Goal: Task Accomplishment & Management: Manage account settings

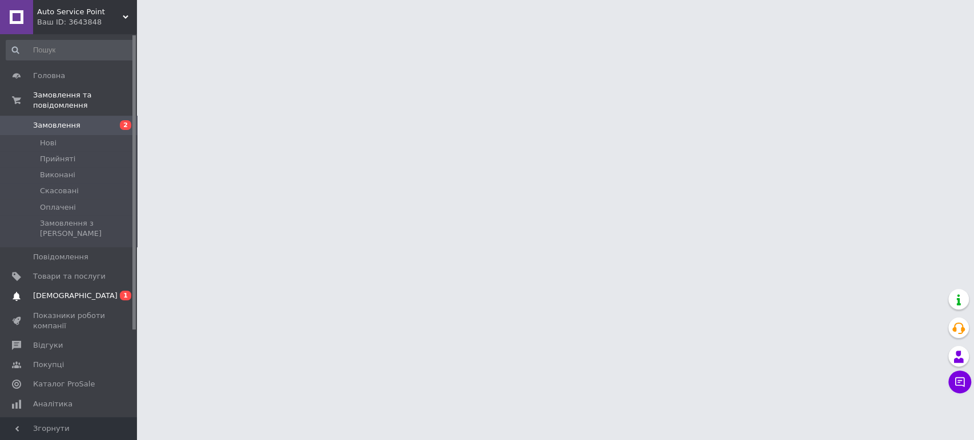
click at [99, 291] on span "[DEMOGRAPHIC_DATA]" at bounding box center [69, 296] width 72 height 10
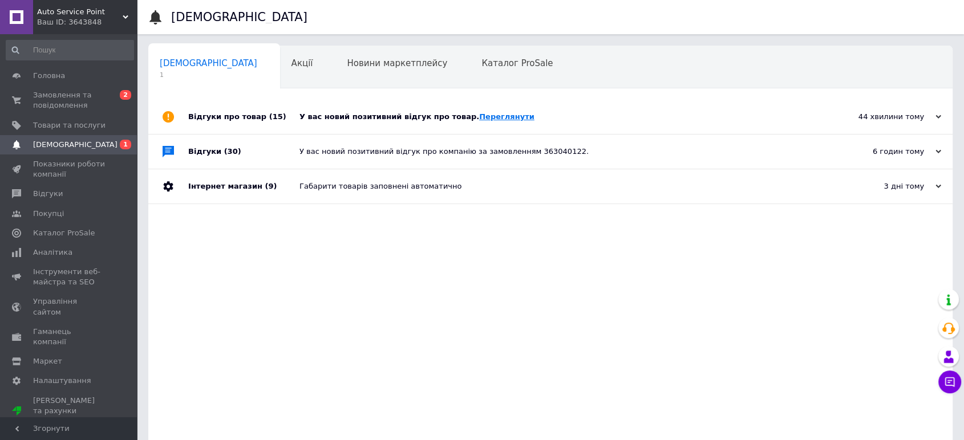
click at [479, 116] on link "Переглянути" at bounding box center [506, 116] width 55 height 9
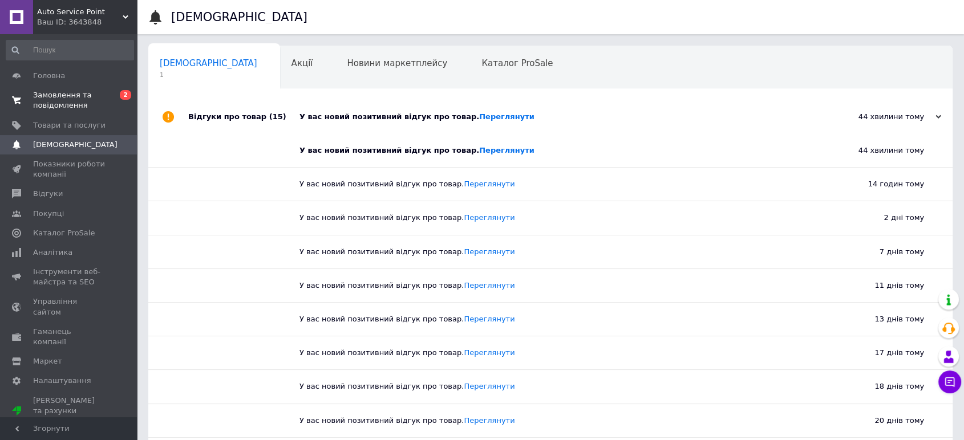
click at [51, 93] on span "Замовлення та повідомлення" at bounding box center [69, 100] width 72 height 21
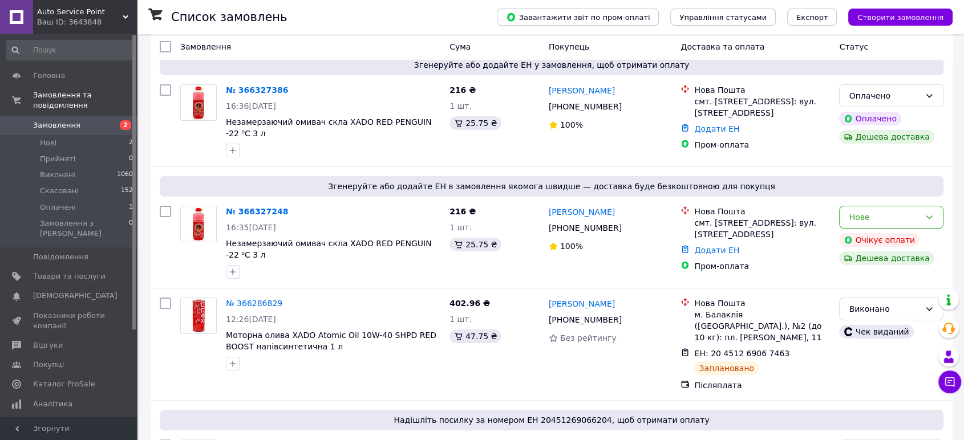
scroll to position [127, 0]
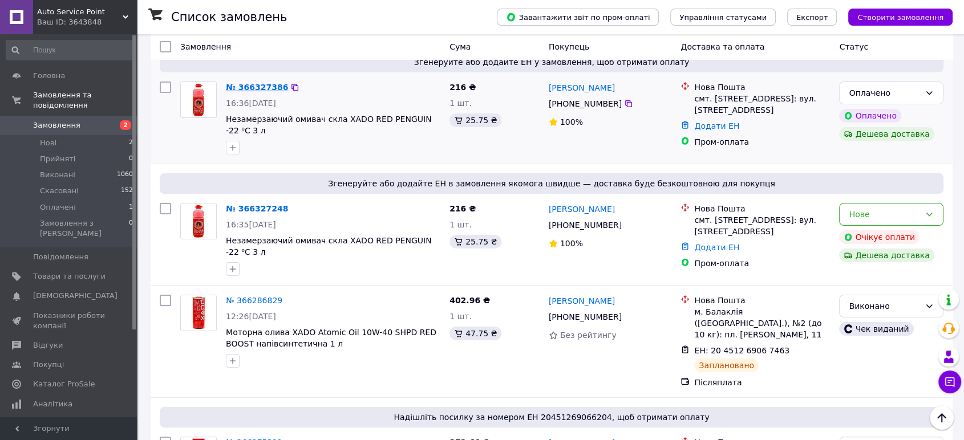
click at [236, 89] on link "№ 366327386" at bounding box center [257, 87] width 62 height 9
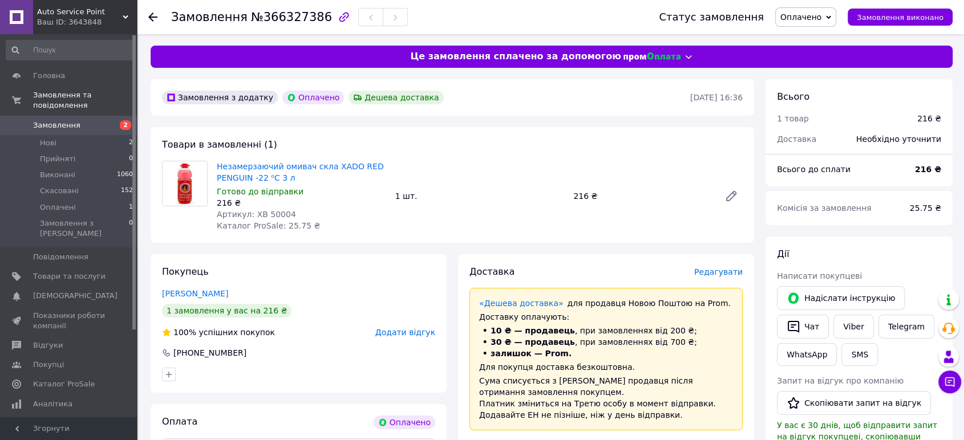
click at [268, 215] on span "Артикул: XB 50004" at bounding box center [256, 214] width 79 height 9
copy span "50004"
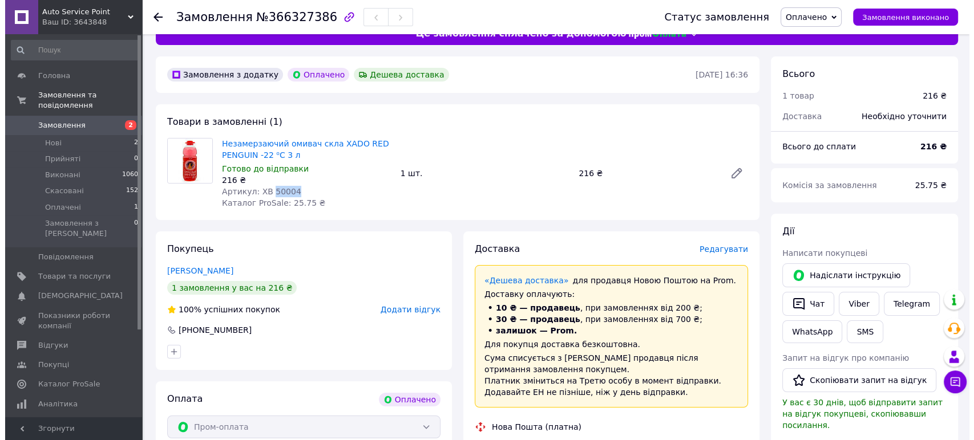
scroll to position [63, 0]
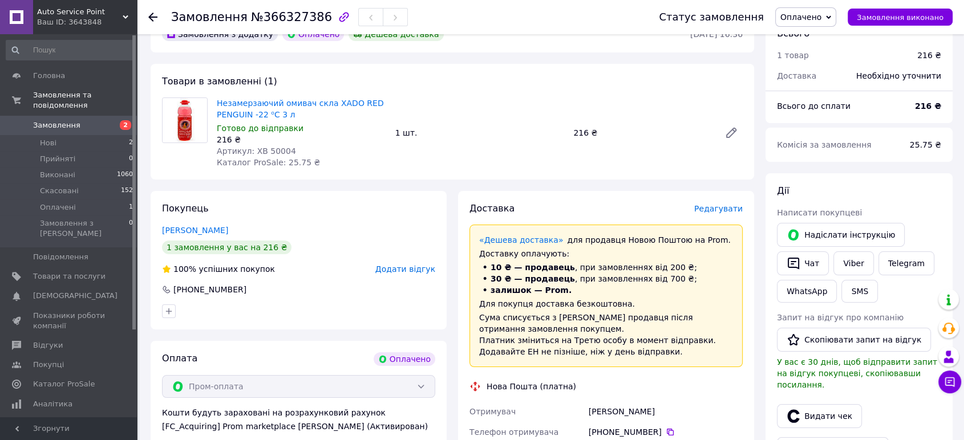
click at [718, 209] on span "Редагувати" at bounding box center [718, 208] width 48 height 9
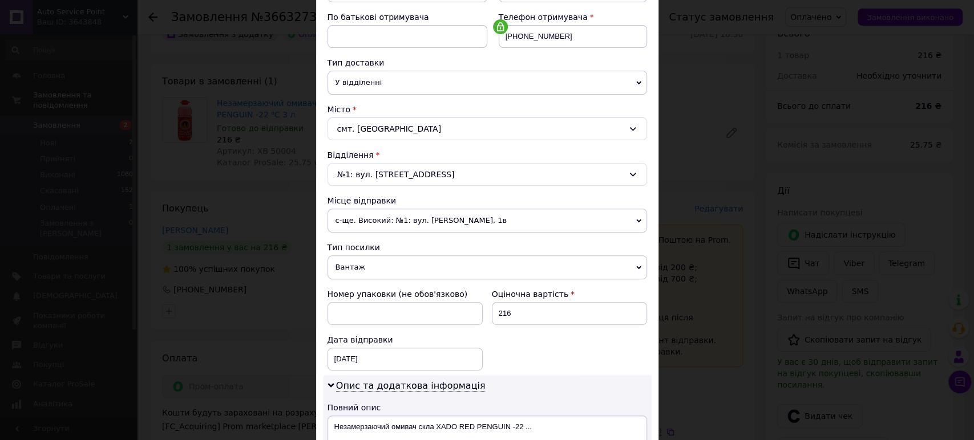
scroll to position [317, 0]
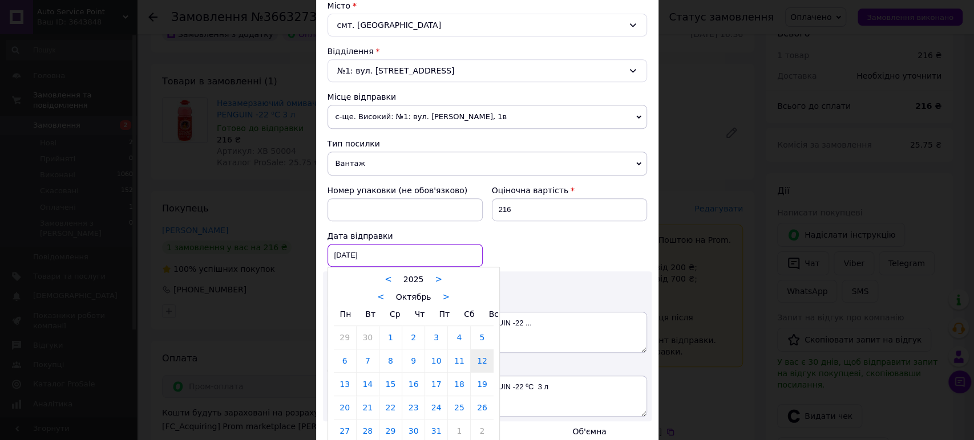
click at [401, 245] on div "12.10.2025 < 2025 > < Октябрь > Пн Вт Ср Чт Пт Сб Вс 29 30 1 2 3 4 5 6 7 8 9 10…" at bounding box center [405, 255] width 155 height 23
click at [361, 379] on link "14" at bounding box center [368, 384] width 22 height 23
type input "14.10.2025"
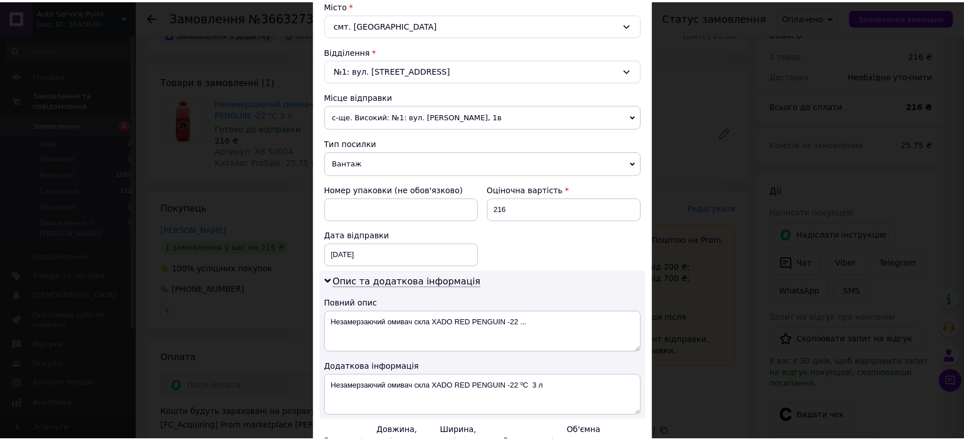
scroll to position [443, 0]
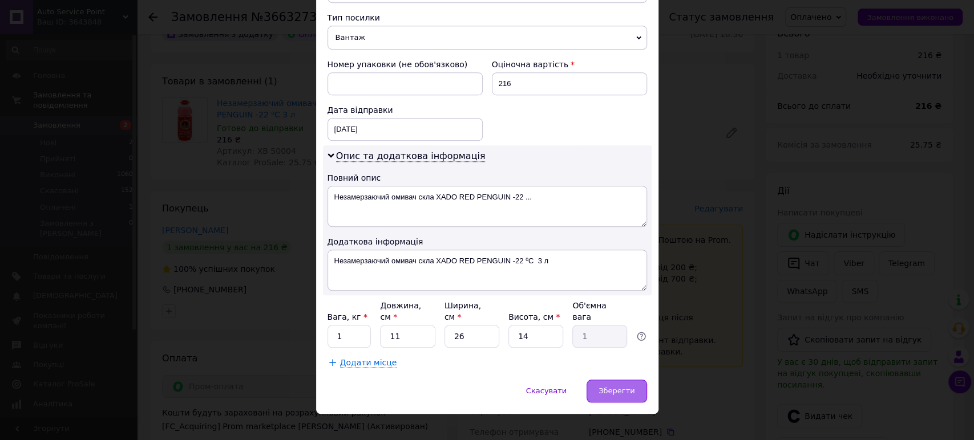
click at [612, 387] on span "Зберегти" at bounding box center [617, 391] width 36 height 9
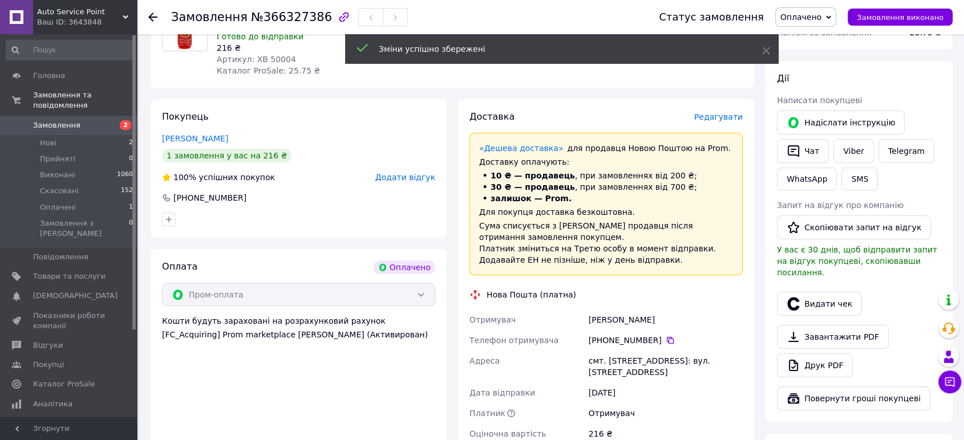
scroll to position [317, 0]
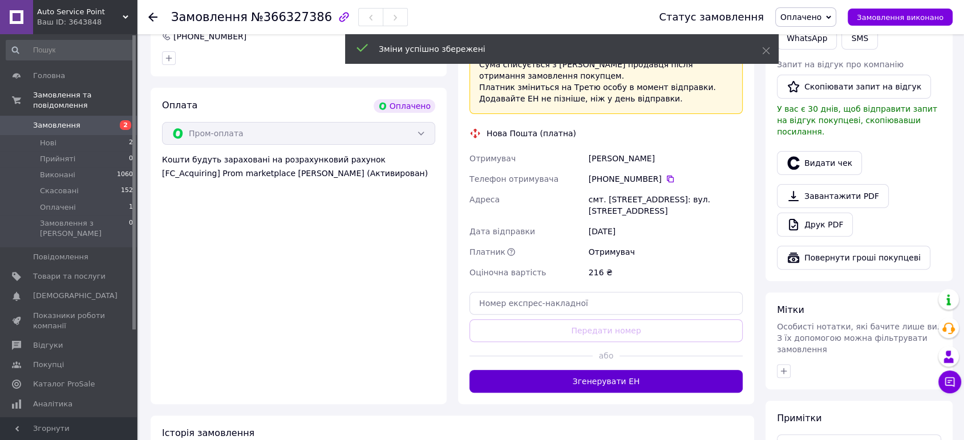
click at [602, 370] on button "Згенерувати ЕН" at bounding box center [606, 381] width 273 height 23
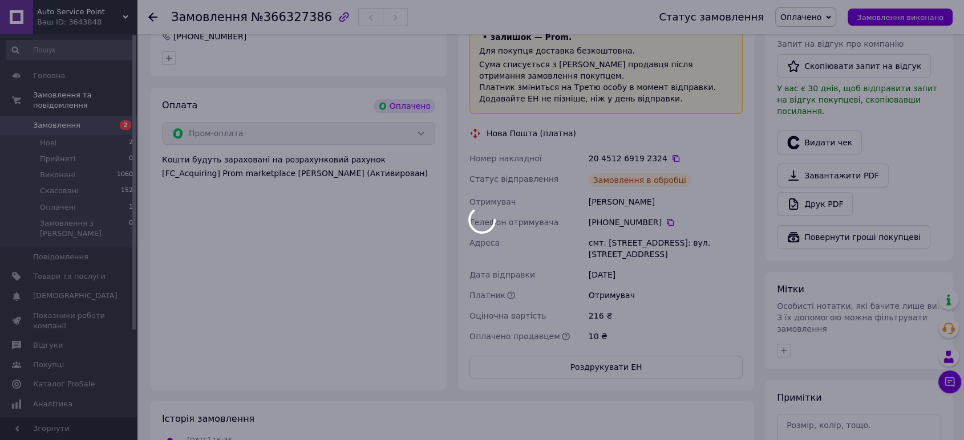
click at [616, 239] on div at bounding box center [482, 220] width 964 height 440
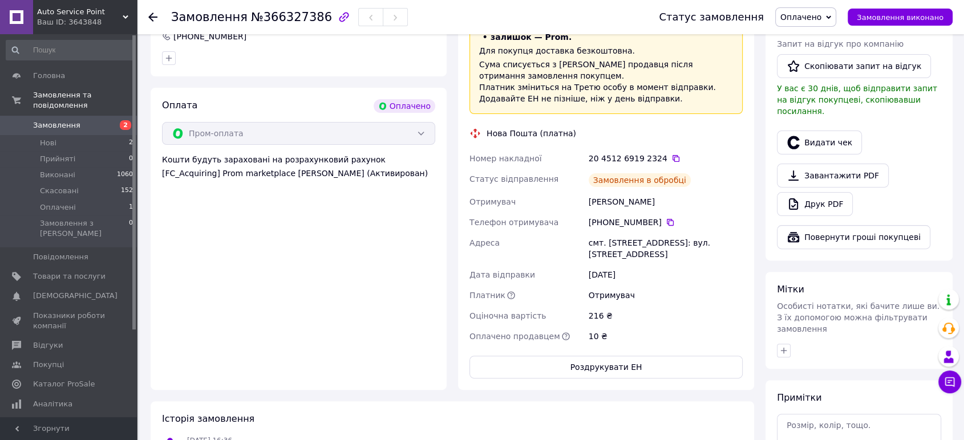
click at [616, 241] on div "смт. [STREET_ADDRESS]: вул. [STREET_ADDRESS]" at bounding box center [666, 249] width 159 height 32
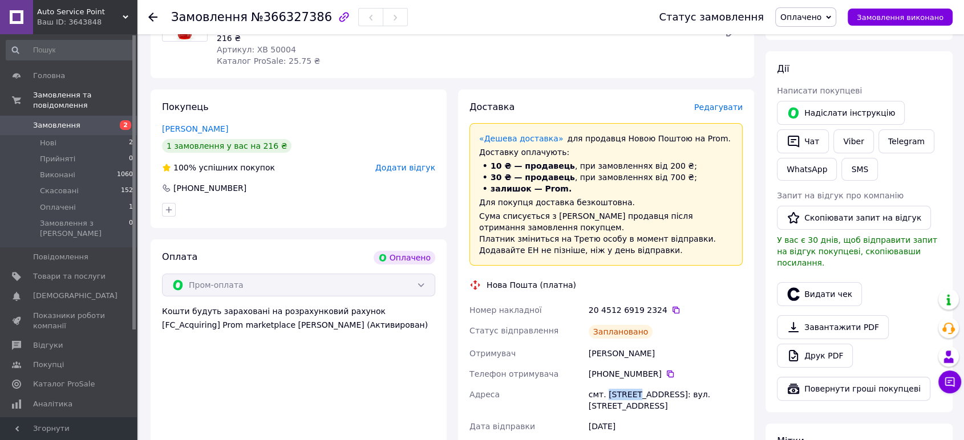
scroll to position [190, 0]
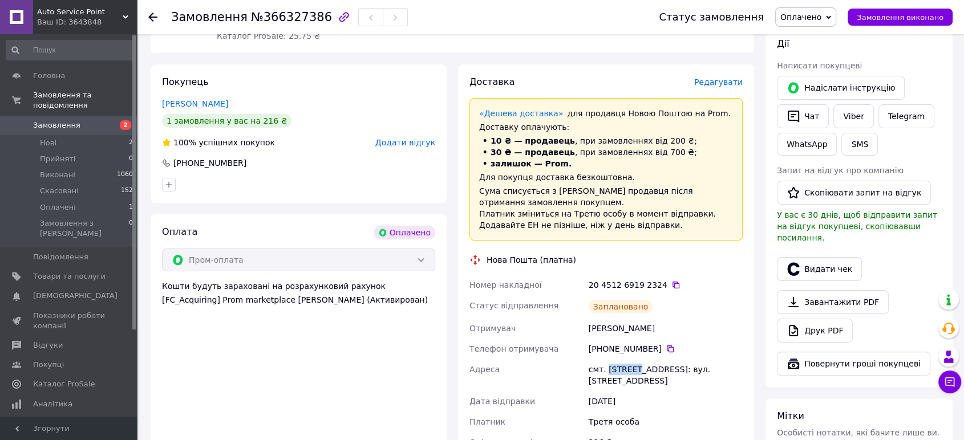
copy div "Глеваха"
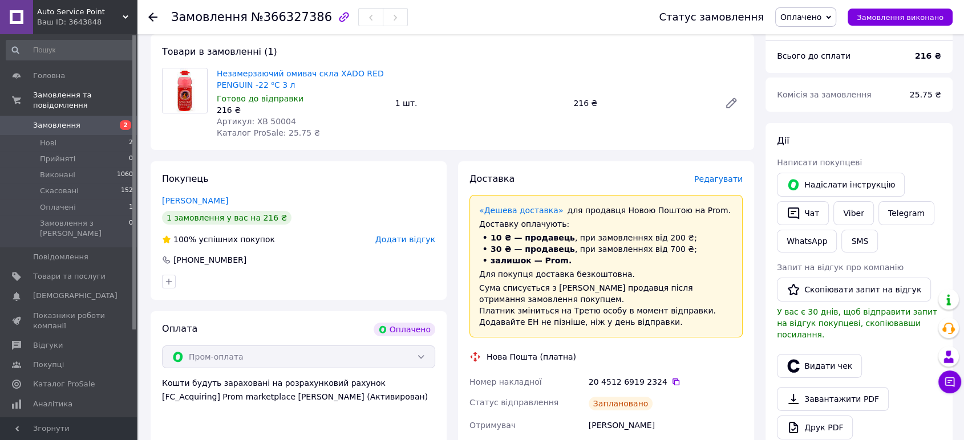
scroll to position [0, 0]
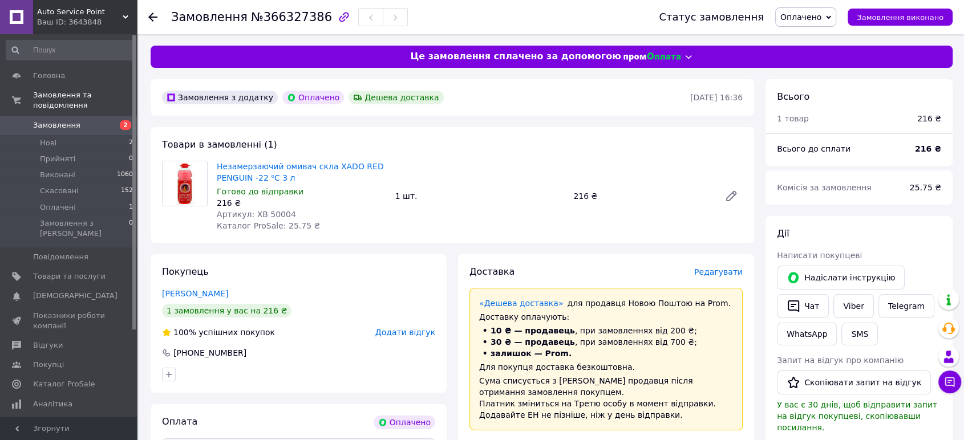
click at [265, 215] on span "Артикул: XB 50004" at bounding box center [256, 214] width 79 height 9
copy span "50004"
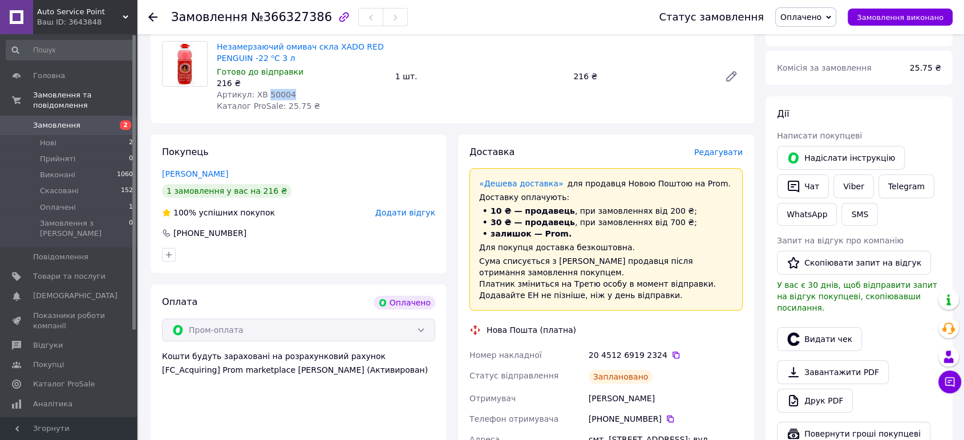
scroll to position [317, 0]
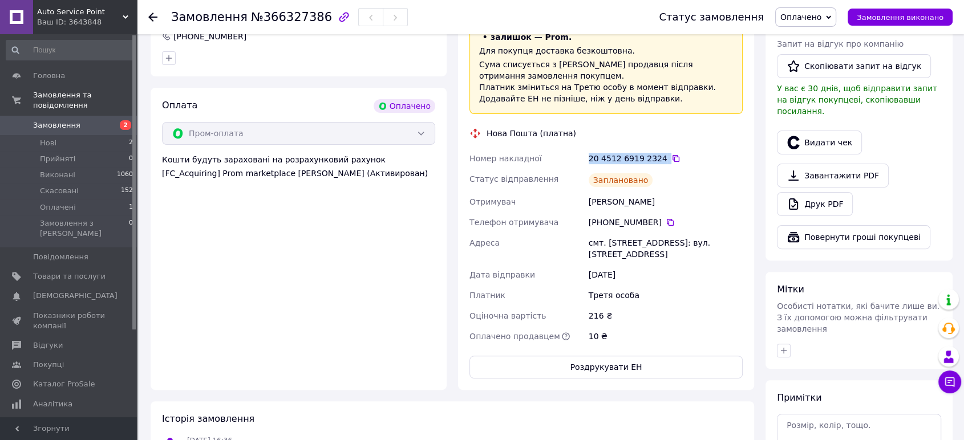
drag, startPoint x: 631, startPoint y: 155, endPoint x: 684, endPoint y: 155, distance: 53.1
click at [684, 155] on div "Номер накладної 20 4512 6919 2324   Статус відправлення Заплановано Отримувач Д…" at bounding box center [606, 247] width 278 height 199
copy div "Номер накладної 20 4512 6919 2324"
click at [895, 15] on span "Замовлення виконано" at bounding box center [900, 17] width 87 height 9
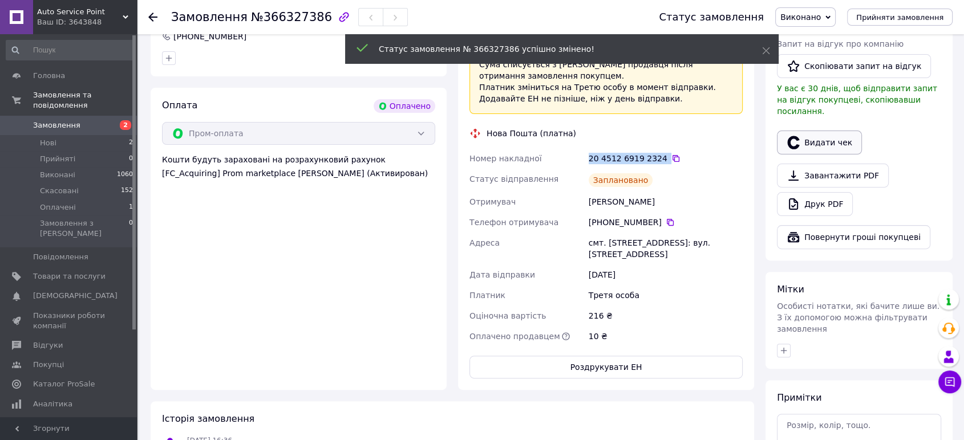
click at [815, 131] on button "Видати чек" at bounding box center [819, 143] width 85 height 24
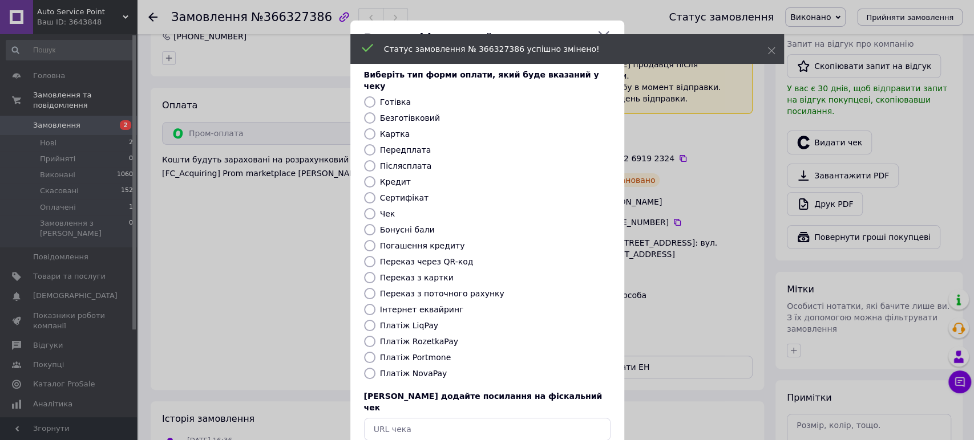
click at [426, 337] on label "Платіж RozetkaPay" at bounding box center [419, 341] width 78 height 9
click at [375, 336] on input "Платіж RozetkaPay" at bounding box center [369, 341] width 11 height 11
radio input "true"
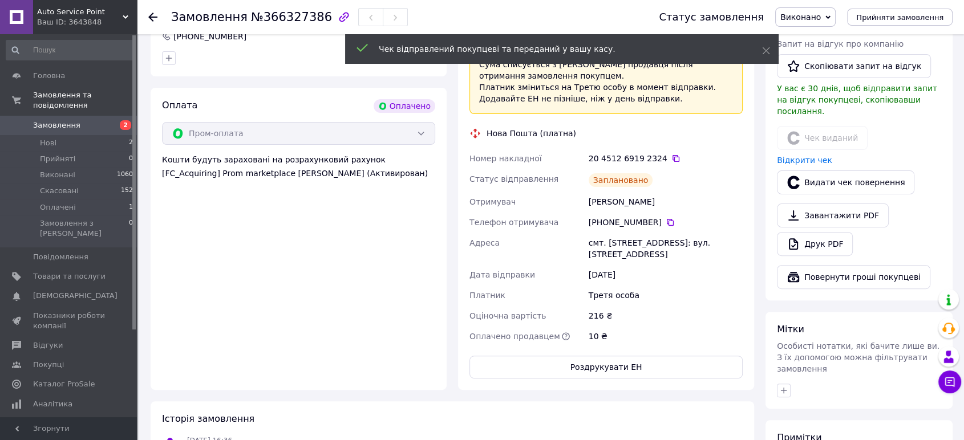
click at [65, 120] on span "Замовлення" at bounding box center [56, 125] width 47 height 10
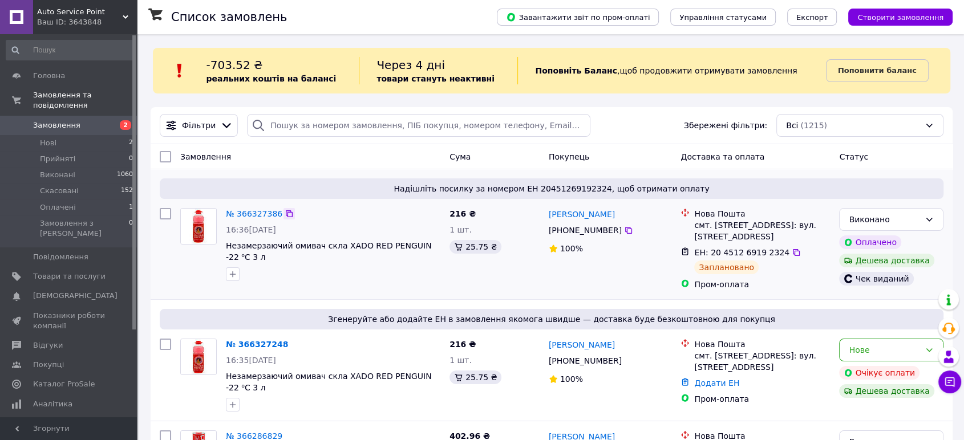
click at [286, 214] on icon at bounding box center [289, 214] width 7 height 7
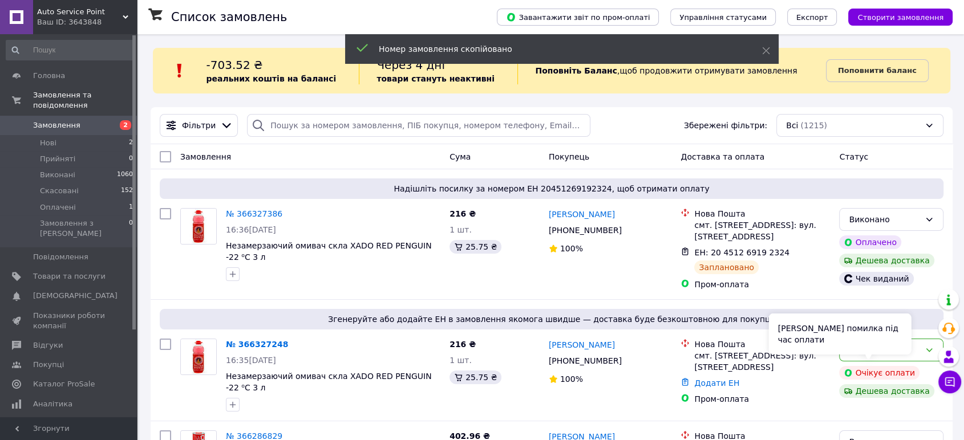
click at [870, 346] on div "Сталася помилка під час оплати" at bounding box center [840, 334] width 143 height 41
click at [926, 340] on div "Нове" at bounding box center [891, 350] width 104 height 23
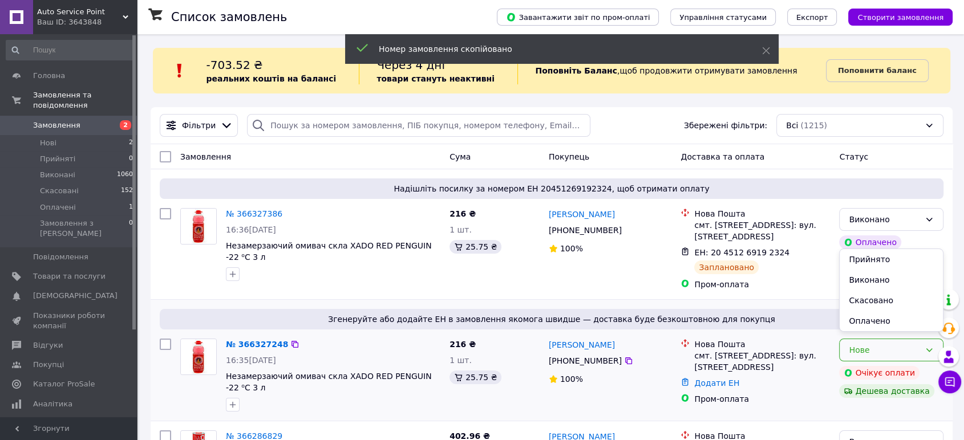
click at [884, 298] on li "Скасовано" at bounding box center [891, 300] width 103 height 21
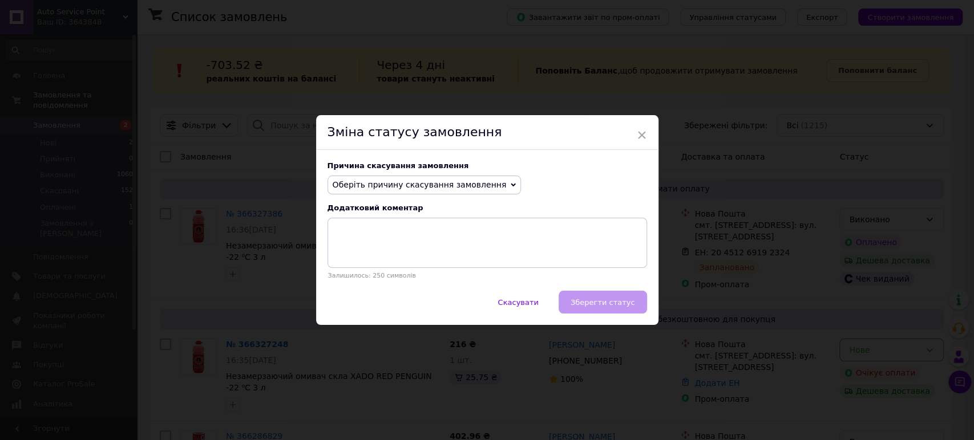
click at [428, 173] on div "Причина скасування замовлення Оберіть причину скасування замовлення Немає в ная…" at bounding box center [487, 221] width 342 height 142
click at [417, 189] on span "Оберіть причину скасування замовлення" at bounding box center [420, 184] width 174 height 9
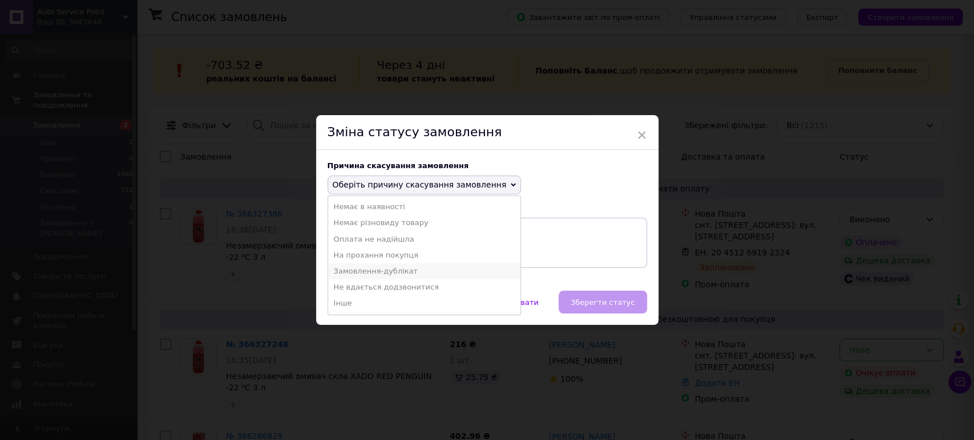
click at [413, 270] on li "Замовлення-дублікат" at bounding box center [424, 272] width 193 height 16
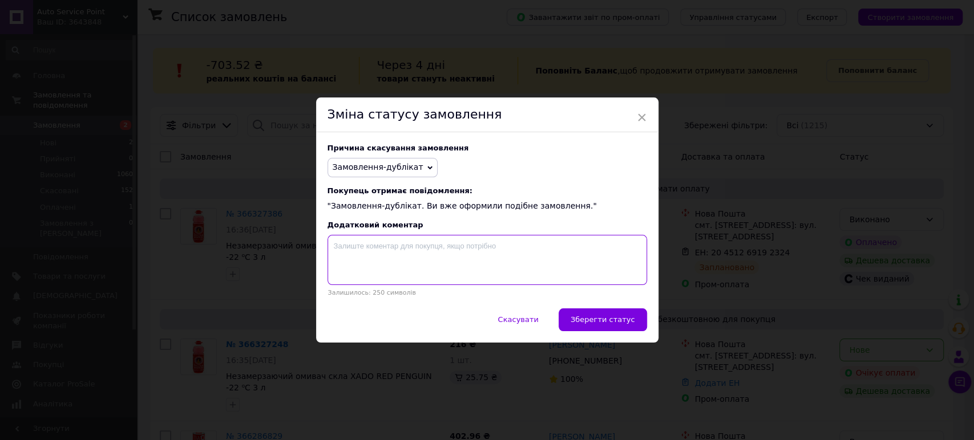
click at [411, 262] on textarea at bounding box center [488, 260] width 320 height 50
paste textarea "366327386"
type textarea "366327386"
click at [614, 324] on span "Зберегти статус" at bounding box center [603, 320] width 64 height 9
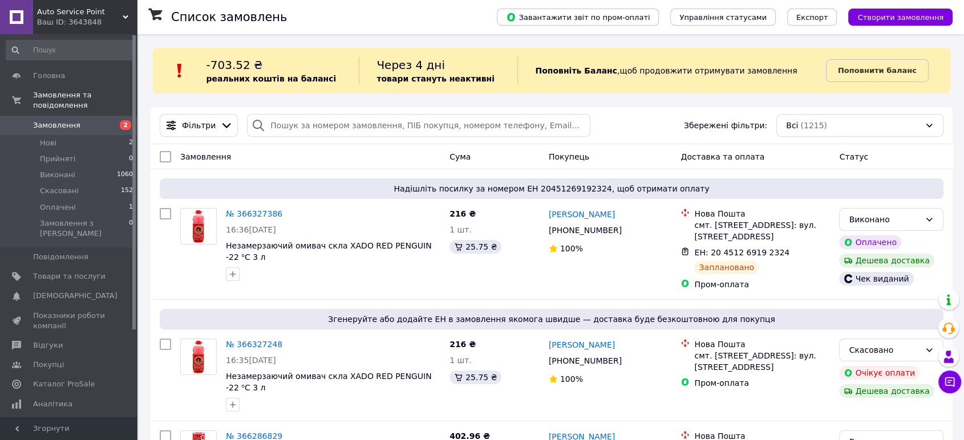
click at [51, 120] on span "Замовлення" at bounding box center [56, 125] width 47 height 10
